Goal: Task Accomplishment & Management: Use online tool/utility

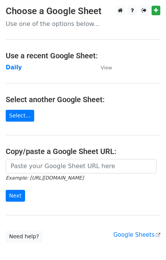
click at [8, 71] on td "Daily" at bounding box center [50, 67] width 88 height 9
click at [8, 68] on strong "Daily" at bounding box center [14, 67] width 16 height 7
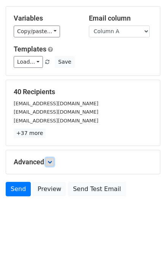
click at [50, 164] on link at bounding box center [50, 162] width 8 height 8
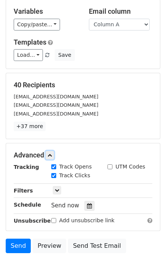
scroll to position [105, 0]
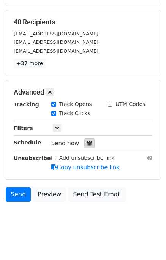
click at [88, 144] on icon at bounding box center [89, 143] width 5 height 5
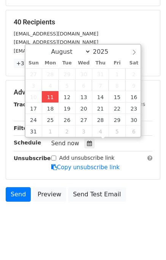
type input "2025-08-11 12:00"
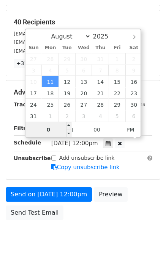
type input "01"
type input "2025-08-11 13:00"
click at [144, 197] on div "Send on Aug 11 at 12:00pm Preview Send Test Email" at bounding box center [83, 205] width 166 height 37
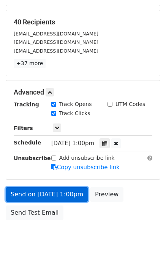
click at [37, 194] on link "Send on Aug 11 at 1:00pm" at bounding box center [47, 194] width 83 height 14
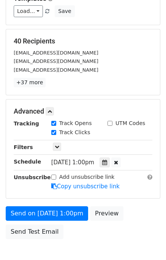
scroll to position [124, 0]
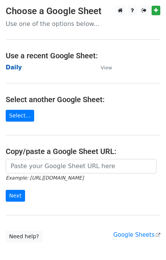
click at [13, 62] on main "Choose a Google Sheet Use one of the options below... Use a recent Google Sheet…" at bounding box center [83, 124] width 166 height 237
click at [11, 68] on strong "Daily" at bounding box center [14, 67] width 16 height 7
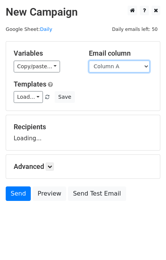
click at [119, 67] on select "Column A Column B Column C" at bounding box center [119, 67] width 61 height 12
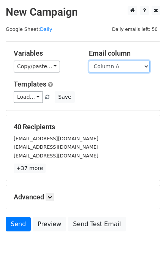
drag, startPoint x: 119, startPoint y: 65, endPoint x: 118, endPoint y: 70, distance: 5.7
click at [119, 65] on select "Column A Column B Column C" at bounding box center [119, 67] width 61 height 12
select select "Column B"
click at [89, 61] on select "Column A Column B Column C" at bounding box center [119, 67] width 61 height 12
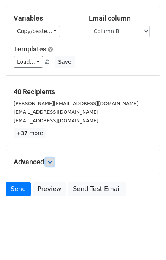
click at [52, 162] on icon at bounding box center [50, 162] width 5 height 5
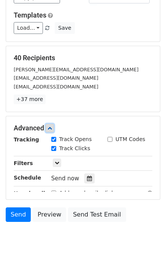
scroll to position [107, 0]
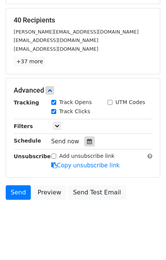
click at [87, 141] on icon at bounding box center [89, 141] width 5 height 5
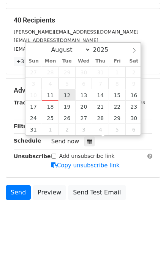
type input "2025-08-12 12:00"
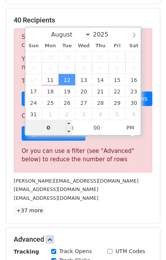
type input "02"
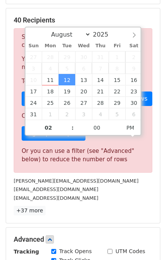
type input "2025-08-12 14:00"
click at [118, 204] on div "40 Recipients Sorry, you don't have enough daily email credits to send these em…" at bounding box center [83, 115] width 139 height 199
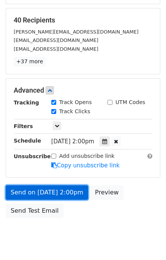
click at [38, 192] on link "Send on Aug 12 at 2:00pm" at bounding box center [47, 192] width 83 height 14
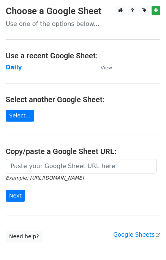
click at [12, 72] on main "Choose a Google Sheet Use one of the options below... Use a recent Google Sheet…" at bounding box center [83, 124] width 166 height 237
click at [12, 67] on strong "Daily" at bounding box center [14, 67] width 16 height 7
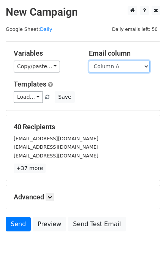
click at [124, 66] on select "Column A Column B Column C" at bounding box center [119, 67] width 61 height 12
select select "Column C"
click at [89, 61] on select "Column A Column B Column C" at bounding box center [119, 67] width 61 height 12
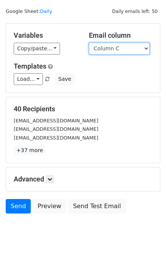
scroll to position [35, 0]
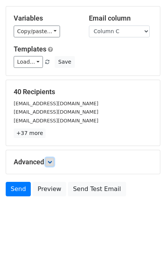
click at [52, 162] on icon at bounding box center [50, 162] width 5 height 5
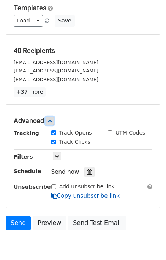
scroll to position [107, 0]
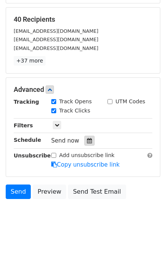
click at [86, 143] on div at bounding box center [90, 141] width 10 height 10
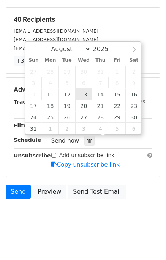
type input "2025-08-13 12:00"
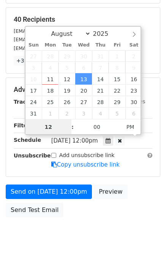
scroll to position [97, 0]
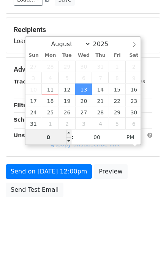
type input "03"
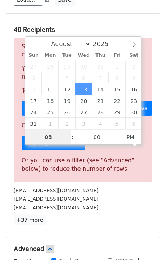
scroll to position [107, 0]
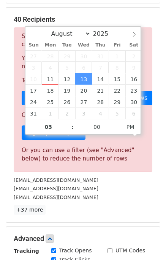
type input "2025-08-13 15:00"
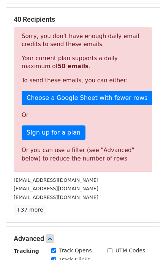
click at [127, 198] on div "contact@ottpremiumtv.fr" at bounding box center [83, 197] width 150 height 9
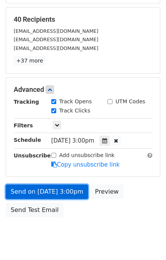
click at [42, 189] on link "Send on Aug 13 at 3:00pm" at bounding box center [47, 191] width 83 height 14
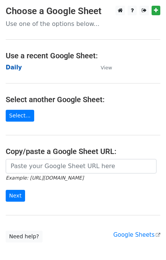
click at [13, 70] on strong "Daily" at bounding box center [14, 67] width 16 height 7
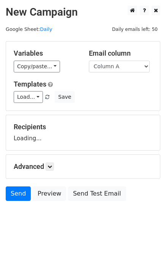
scroll to position [5, 0]
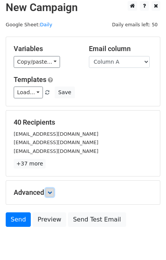
click at [47, 189] on link at bounding box center [50, 192] width 8 height 8
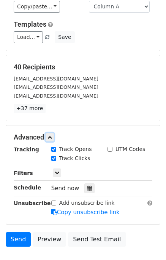
scroll to position [104, 0]
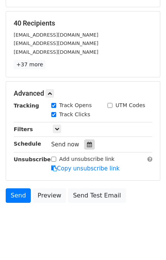
click at [88, 147] on div at bounding box center [90, 144] width 10 height 10
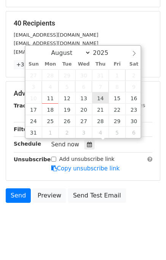
type input "2025-08-14 12:00"
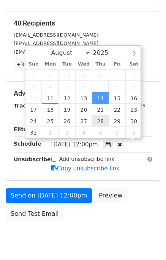
scroll to position [0, 0]
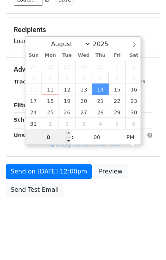
type input "04"
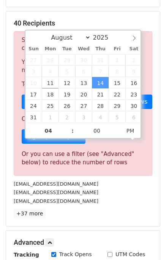
type input "2025-08-14 16:00"
click at [111, 197] on div "support@lmsproject.com" at bounding box center [83, 201] width 150 height 9
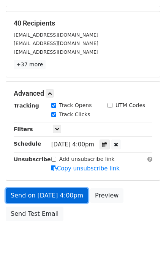
click at [40, 193] on link "Send on Aug 14 at 4:00pm" at bounding box center [47, 195] width 83 height 14
click at [35, 192] on link "Send on Aug 14 at 4:00pm" at bounding box center [47, 195] width 83 height 14
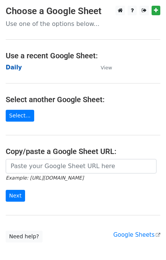
click at [16, 68] on strong "Daily" at bounding box center [14, 67] width 16 height 7
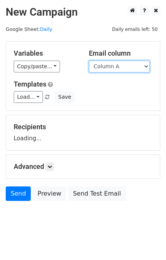
click at [110, 67] on select "Column A Column B Column C" at bounding box center [119, 67] width 61 height 12
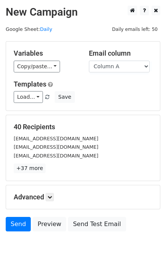
click at [114, 88] on div "Templates Load... No templates saved Save" at bounding box center [83, 91] width 150 height 23
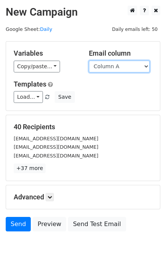
click at [111, 69] on select "Column A Column B Column C" at bounding box center [119, 67] width 61 height 12
select select "Column B"
click at [89, 61] on select "Column A Column B Column C" at bounding box center [119, 67] width 61 height 12
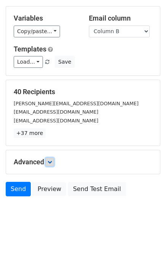
click at [52, 161] on icon at bounding box center [50, 162] width 5 height 5
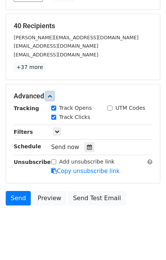
scroll to position [102, 0]
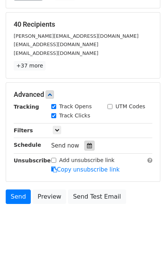
click at [87, 144] on icon at bounding box center [89, 145] width 5 height 5
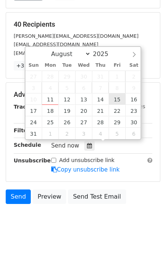
type input "2025-08-15 12:00"
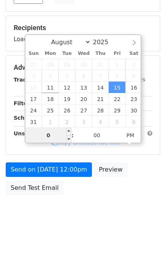
type input "05"
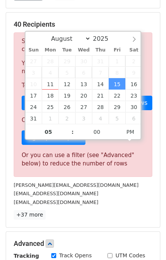
type input "2025-08-15 17:00"
click at [124, 202] on div "melb@midlandinsurance.com.au" at bounding box center [83, 202] width 150 height 9
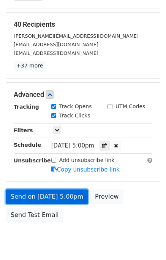
click at [20, 195] on link "Send on Aug 15 at 5:00pm" at bounding box center [47, 196] width 83 height 14
click at [45, 192] on link "Send on Aug 15 at 5:00pm" at bounding box center [47, 196] width 83 height 14
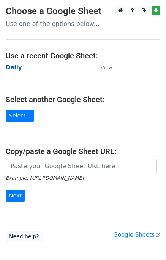
click at [12, 69] on strong "Daily" at bounding box center [14, 67] width 16 height 7
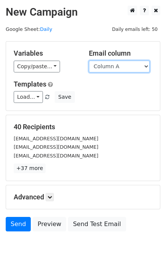
click at [121, 69] on select "Column A Column B Column C" at bounding box center [119, 67] width 61 height 12
select select "Column C"
click at [89, 61] on select "Column A Column B Column C" at bounding box center [119, 67] width 61 height 12
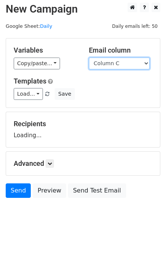
scroll to position [5, 0]
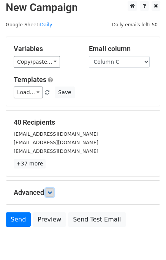
click at [53, 194] on link at bounding box center [50, 192] width 8 height 8
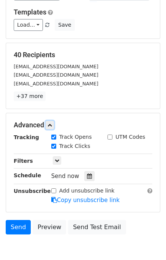
scroll to position [104, 0]
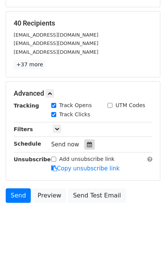
click at [87, 144] on icon at bounding box center [89, 144] width 5 height 5
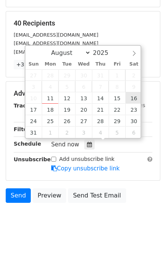
type input "[DATE] 12:00"
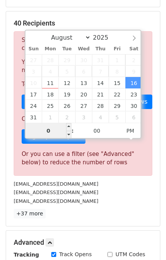
type input "06"
type input "[DATE] 18:00"
click at [109, 197] on div "[EMAIL_ADDRESS][DOMAIN_NAME]" at bounding box center [83, 201] width 150 height 9
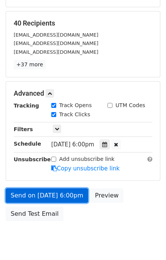
click at [39, 195] on link "Send on [DATE] 6:00pm" at bounding box center [47, 195] width 83 height 14
